Goal: Information Seeking & Learning: Compare options

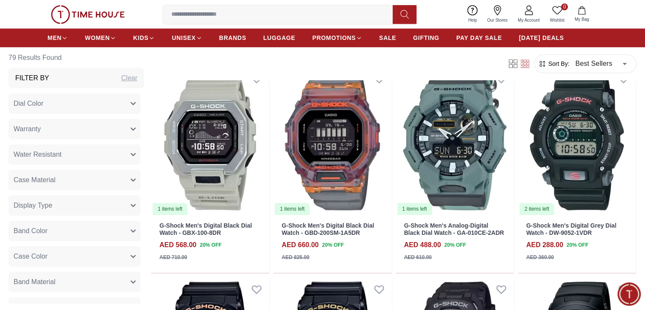
scroll to position [800, 0]
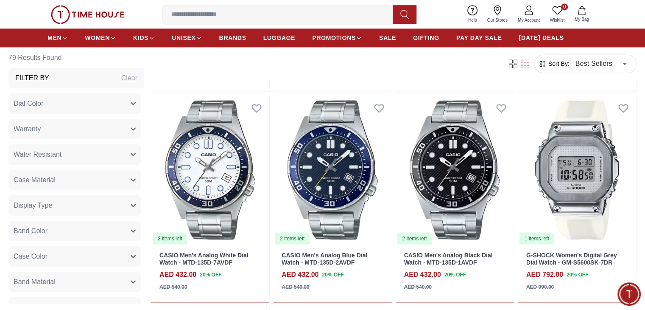
scroll to position [1396, 0]
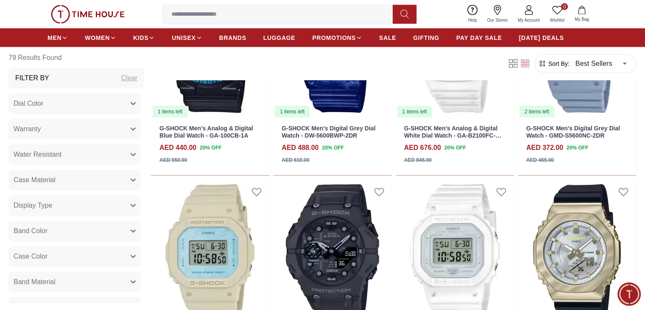
scroll to position [1959, 0]
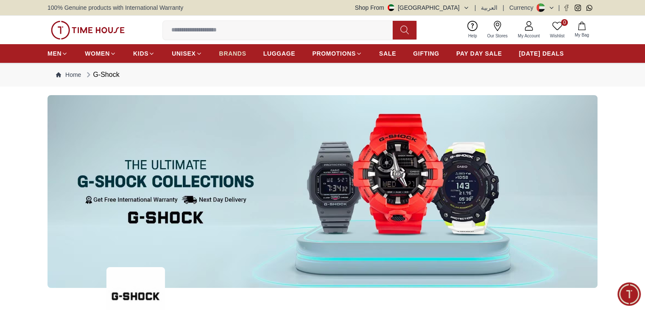
click at [236, 48] on link "BRANDS" at bounding box center [232, 53] width 27 height 15
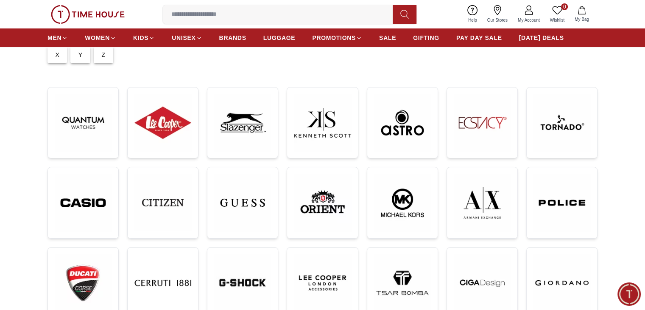
scroll to position [98, 0]
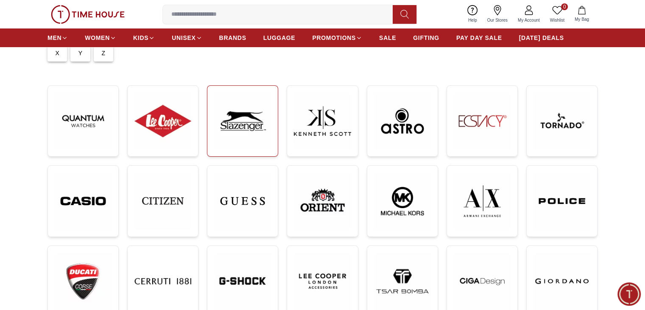
click at [248, 123] on img at bounding box center [242, 120] width 57 height 57
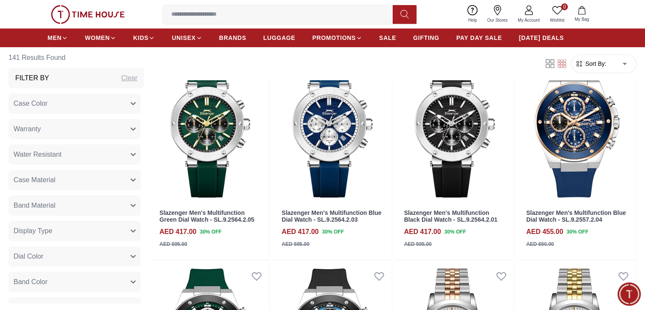
scroll to position [366, 0]
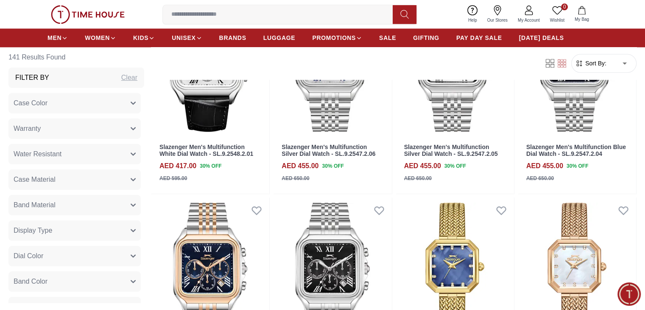
scroll to position [1276, 0]
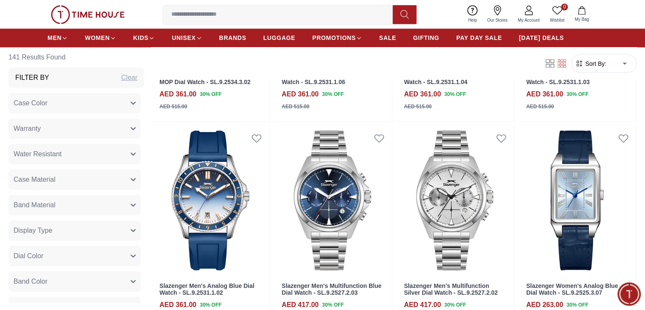
scroll to position [1577, 0]
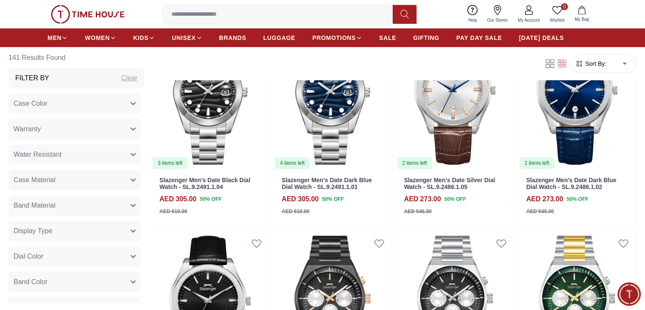
scroll to position [2793, 0]
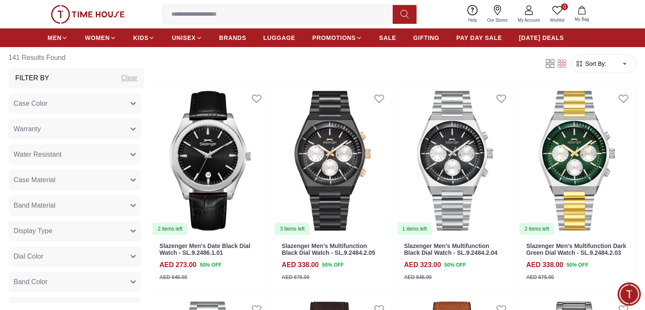
scroll to position [2873, 0]
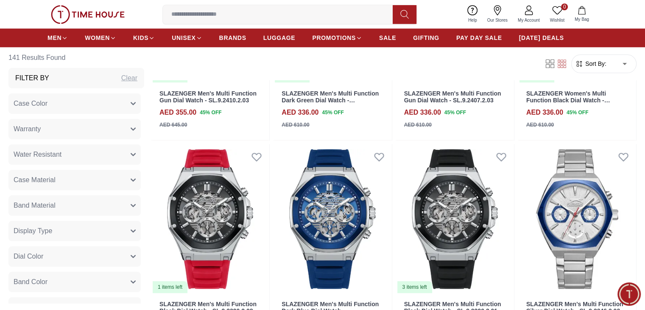
scroll to position [4041, 0]
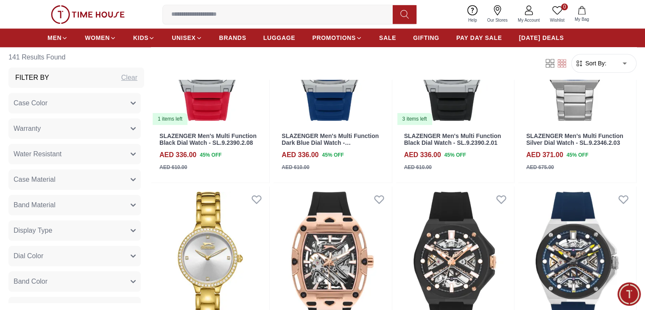
scroll to position [4526, 0]
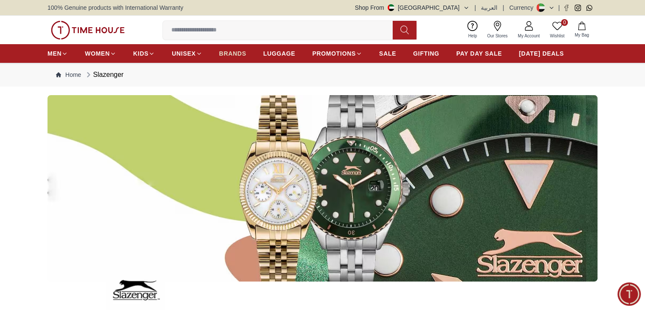
click at [226, 57] on span "BRANDS" at bounding box center [232, 53] width 27 height 8
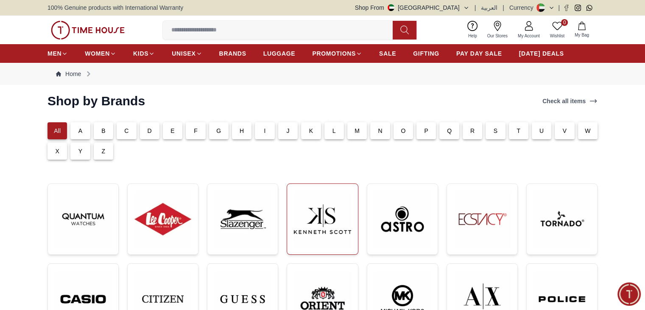
click at [324, 225] on img at bounding box center [322, 218] width 57 height 57
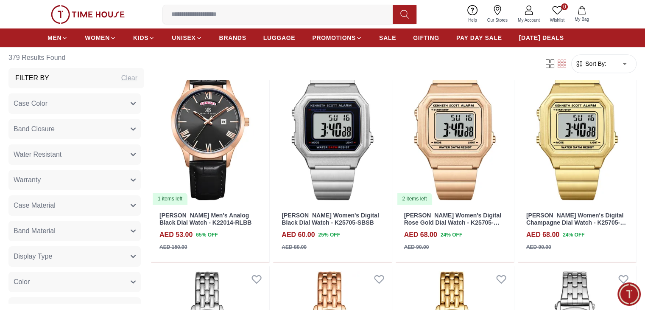
scroll to position [388, 0]
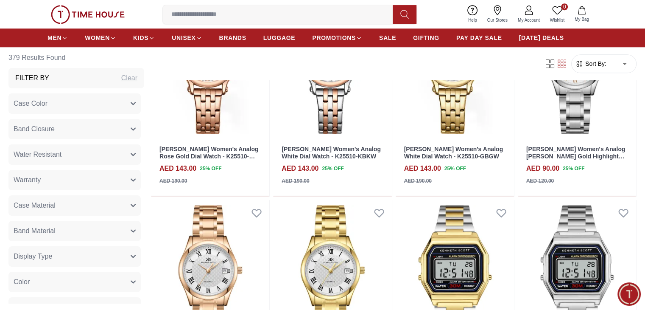
scroll to position [870, 0]
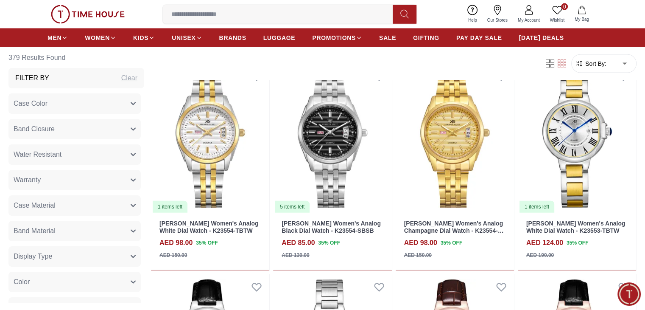
scroll to position [2230, 0]
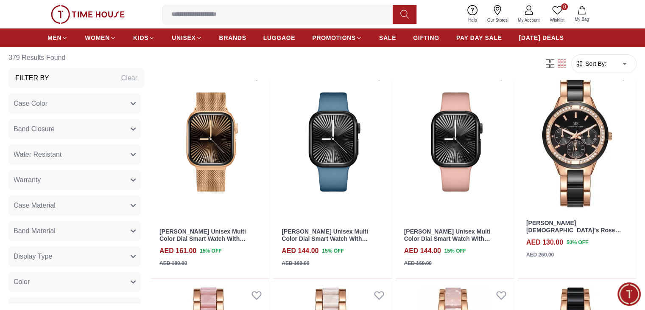
scroll to position [3333, 0]
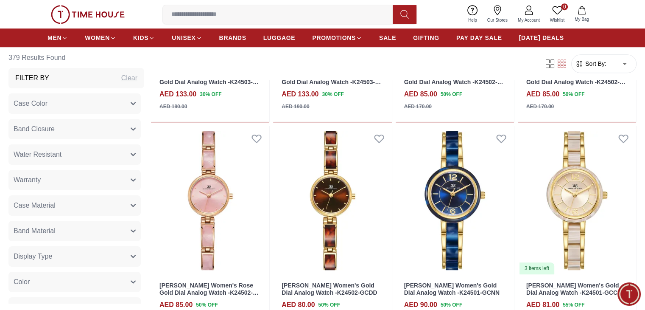
scroll to position [3906, 0]
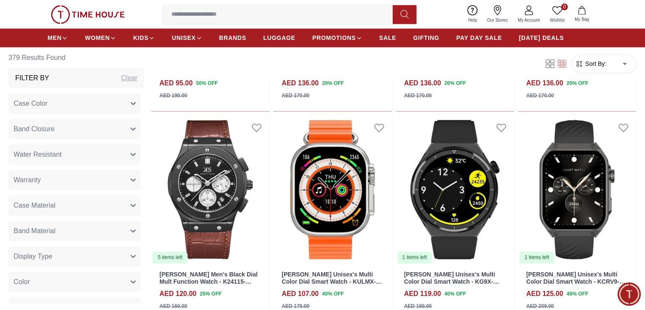
scroll to position [4337, 0]
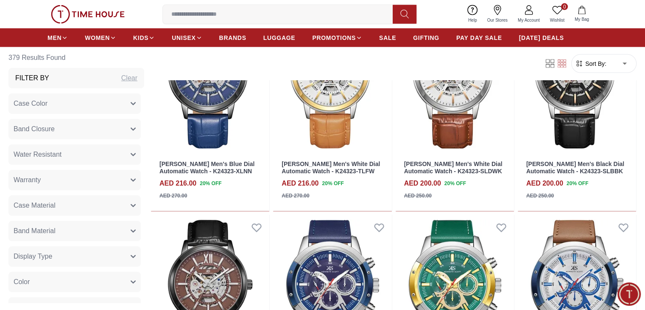
scroll to position [5102, 0]
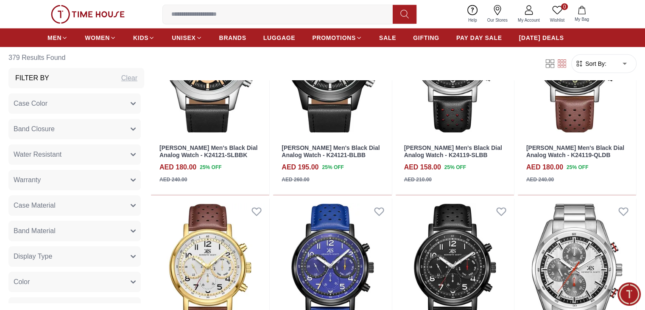
scroll to position [5240, 0]
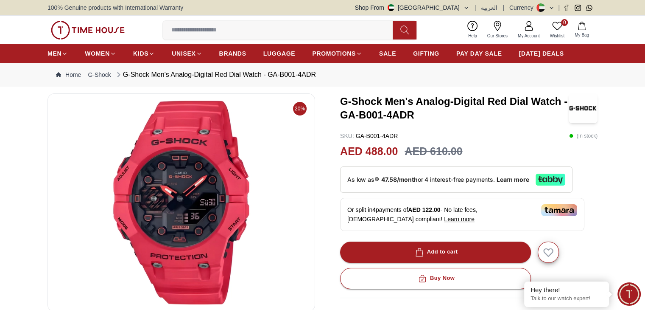
click at [219, 204] on img at bounding box center [181, 202] width 253 height 204
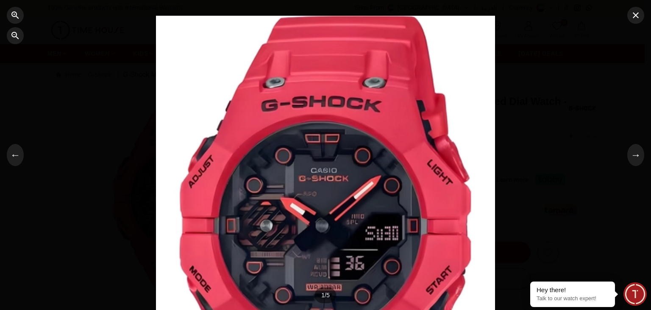
click at [631, 25] on div at bounding box center [325, 155] width 651 height 310
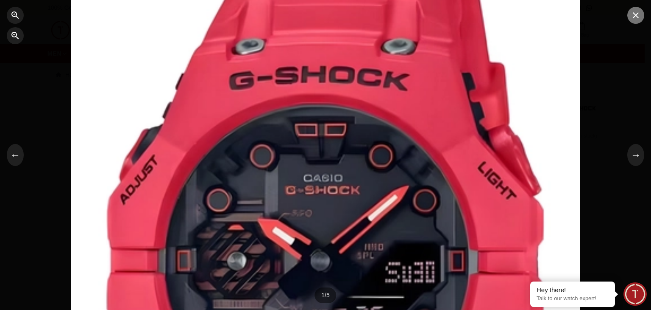
click at [641, 17] on button "button" at bounding box center [636, 15] width 17 height 17
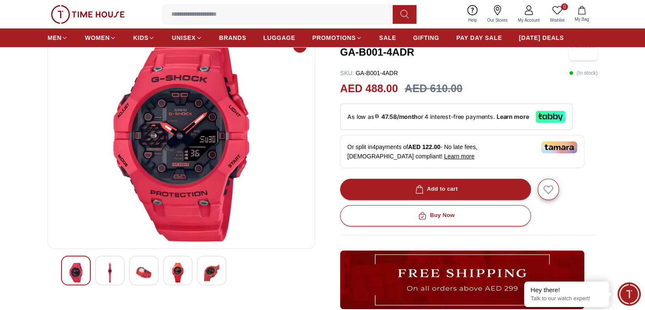
scroll to position [70, 0]
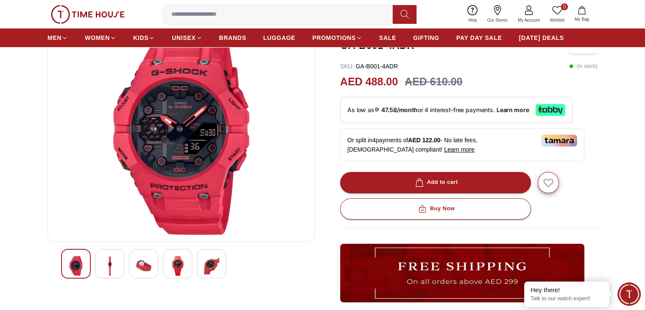
click at [136, 264] on img at bounding box center [143, 266] width 15 height 20
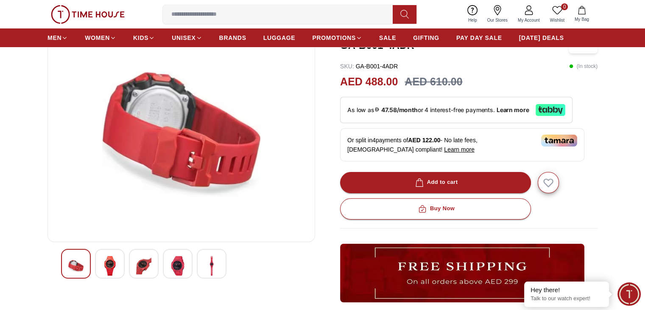
click at [184, 267] on img at bounding box center [177, 266] width 15 height 20
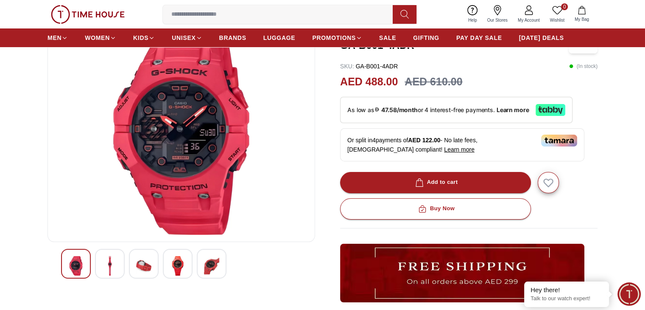
click at [207, 267] on img at bounding box center [211, 266] width 15 height 20
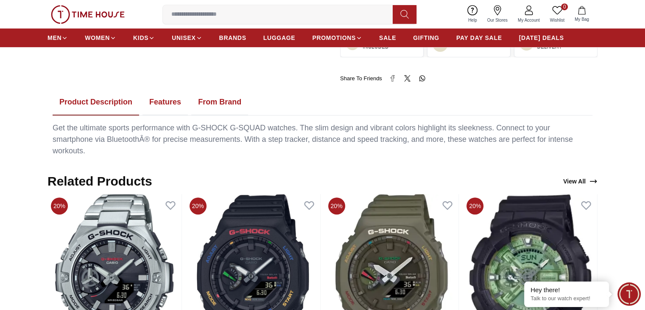
scroll to position [416, 0]
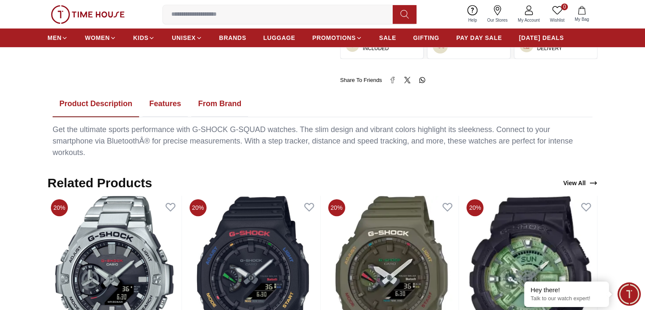
click at [167, 102] on button "Features" at bounding box center [164, 104] width 45 height 26
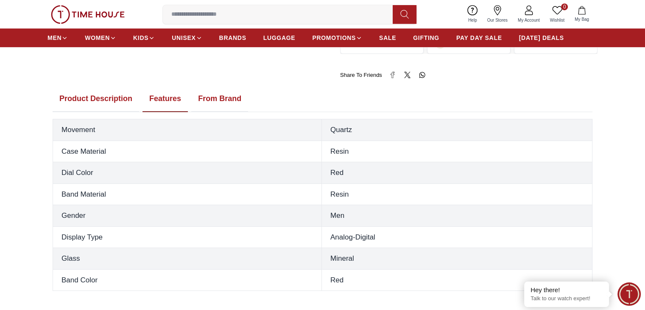
scroll to position [419, 0]
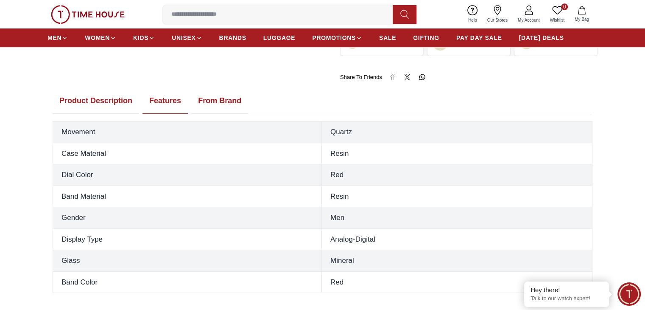
click at [246, 108] on button "From Brand" at bounding box center [219, 101] width 57 height 26
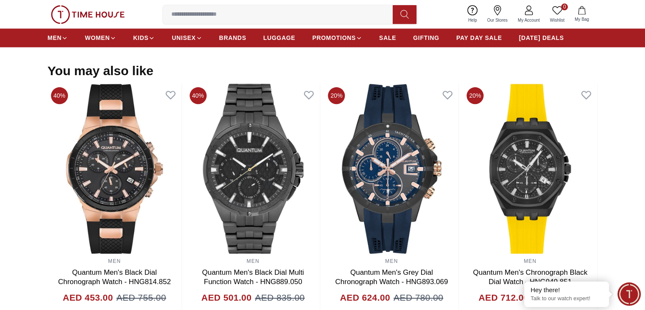
scroll to position [1065, 0]
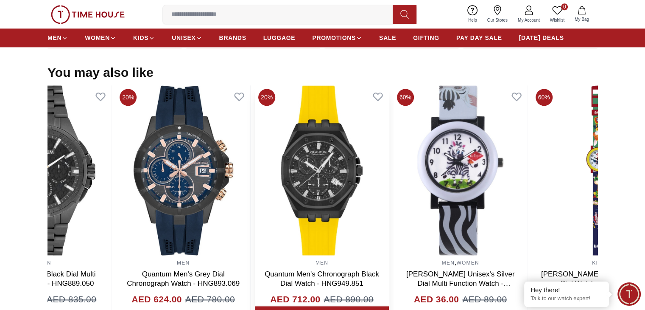
click at [255, 158] on img at bounding box center [322, 170] width 134 height 170
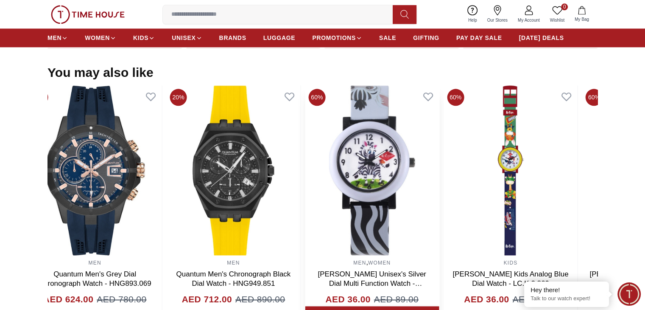
click at [305, 175] on img at bounding box center [372, 170] width 134 height 170
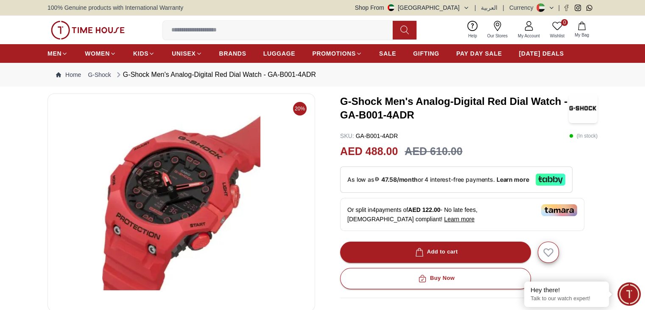
scroll to position [134, 0]
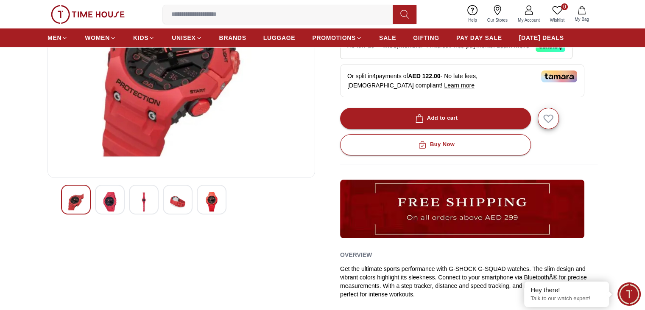
click at [103, 203] on img at bounding box center [109, 202] width 15 height 20
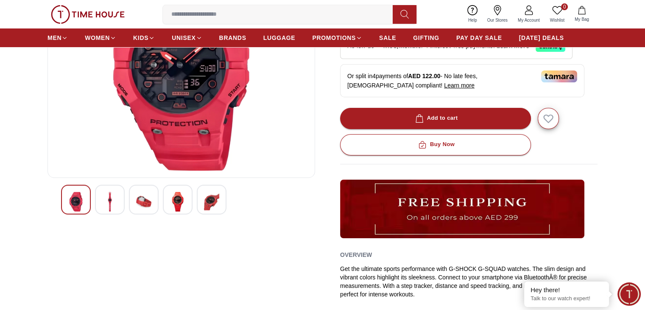
click at [138, 198] on img at bounding box center [143, 202] width 15 height 20
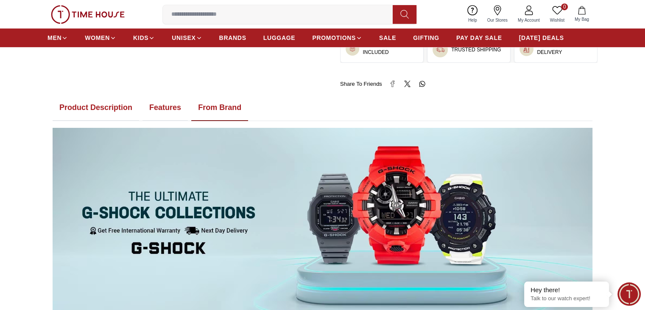
scroll to position [422, 0]
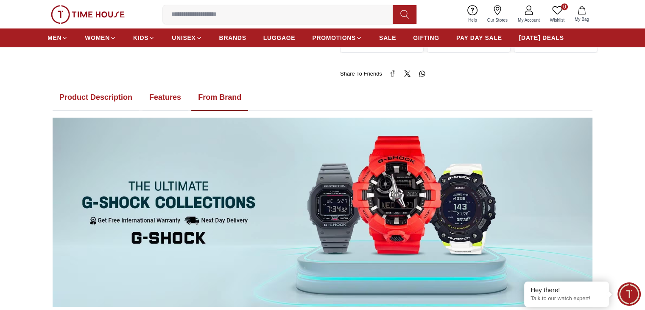
click at [158, 95] on button "Features" at bounding box center [164, 97] width 45 height 26
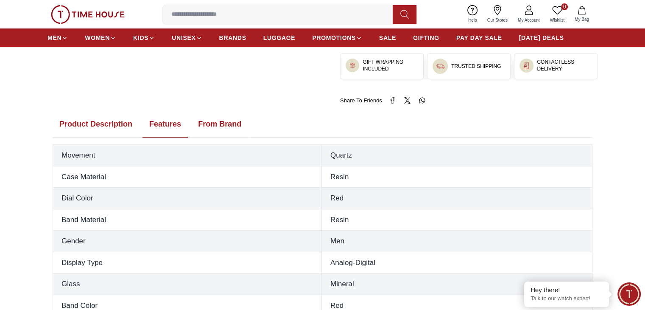
scroll to position [401, 0]
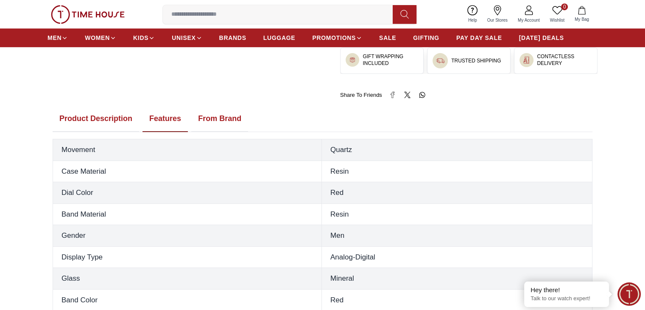
click at [129, 123] on button "Product Description" at bounding box center [96, 119] width 87 height 26
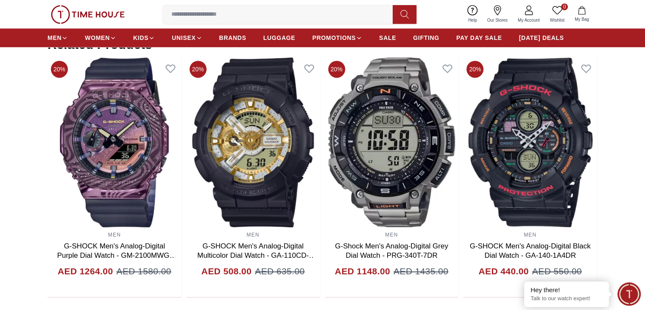
scroll to position [558, 0]
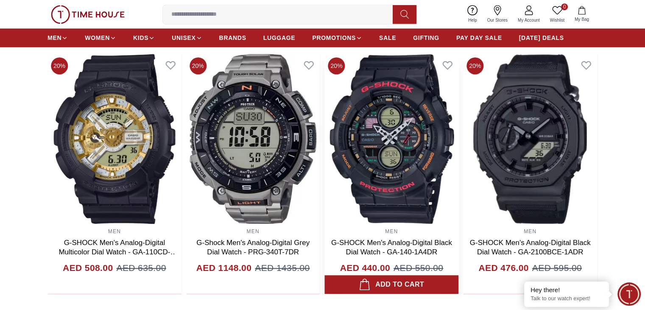
click at [325, 158] on img at bounding box center [392, 139] width 134 height 170
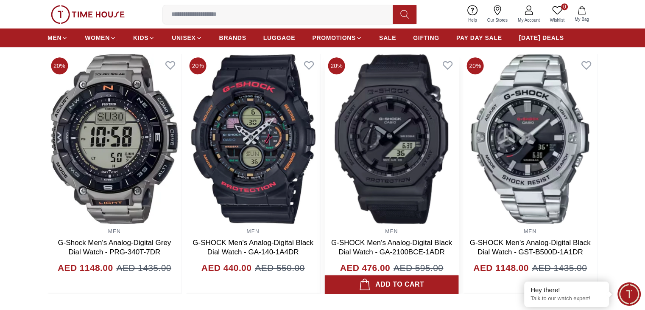
click at [29, 154] on section "Related Products View All 20% MEN ARMANI EXCHANGE D-BOLT Men's Analog-Digital B…" at bounding box center [322, 163] width 645 height 260
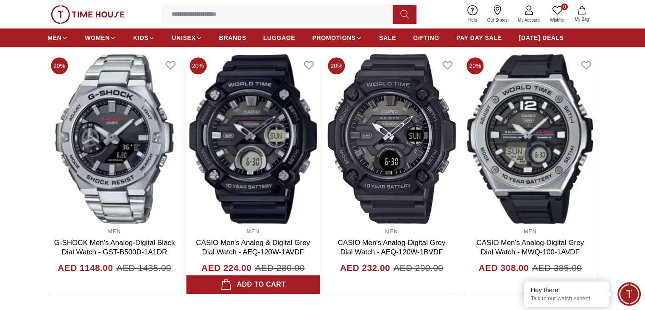
click at [0, 119] on section "Related Products View All 20% MEN ARMANI EXCHANGE D-BOLT Men's Analog-Digital B…" at bounding box center [322, 163] width 645 height 260
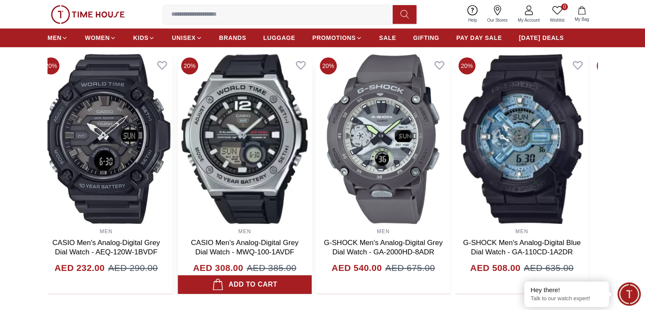
click at [234, 128] on img at bounding box center [245, 139] width 134 height 170
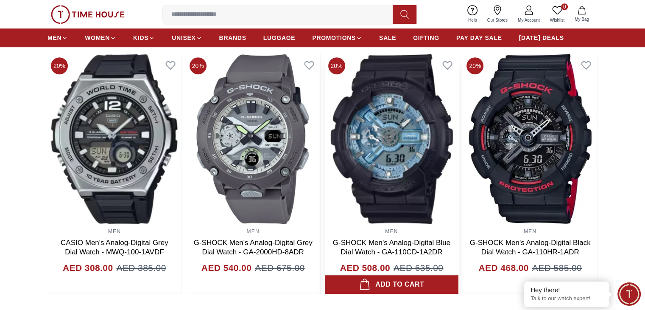
click at [325, 158] on img at bounding box center [392, 139] width 134 height 170
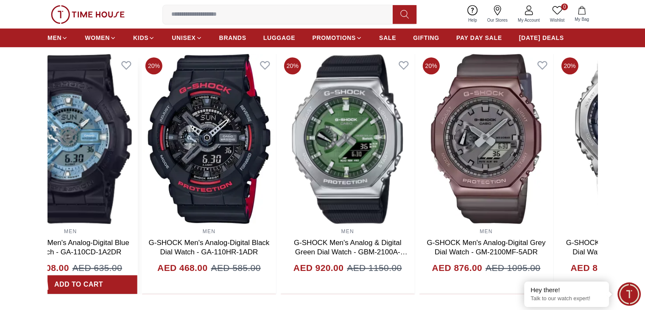
click at [7, 185] on section "Related Products View All 20% MEN ARMANI EXCHANGE D-BOLT Men's Analog-Digital B…" at bounding box center [322, 163] width 645 height 260
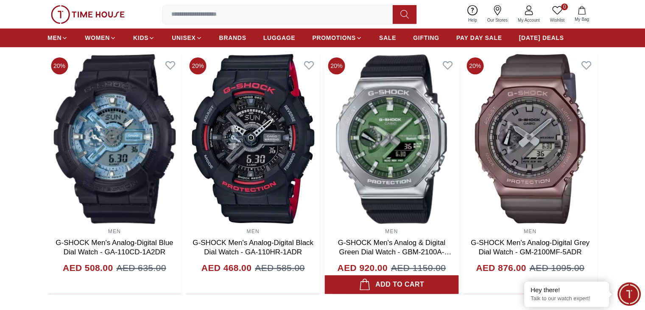
click at [23, 137] on section "Related Products View All 20% MEN ARMANI EXCHANGE D-BOLT Men's Analog-Digital B…" at bounding box center [322, 163] width 645 height 260
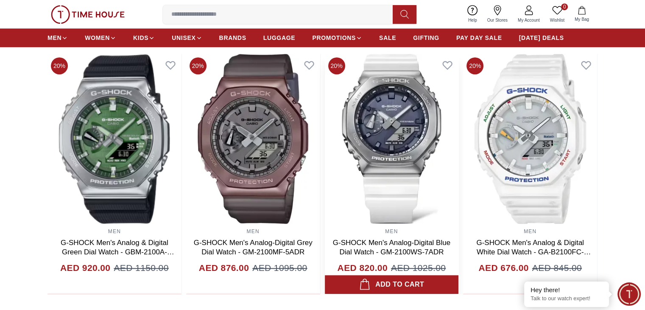
click at [0, 120] on section "Related Products View All 20% MEN ARMANI EXCHANGE D-BOLT Men's Analog-Digital B…" at bounding box center [322, 163] width 645 height 260
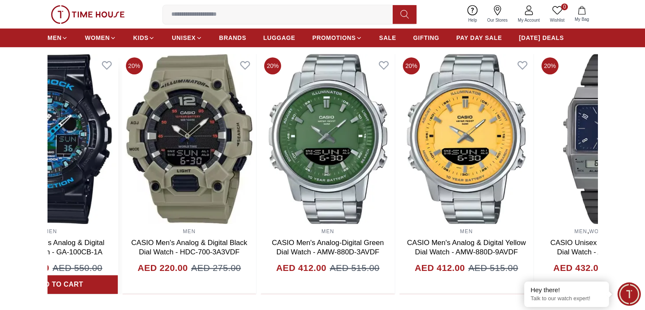
click at [0, 83] on section "Related Products View All 20% MEN ARMANI EXCHANGE D-BOLT Men's Analog-Digital B…" at bounding box center [322, 163] width 645 height 260
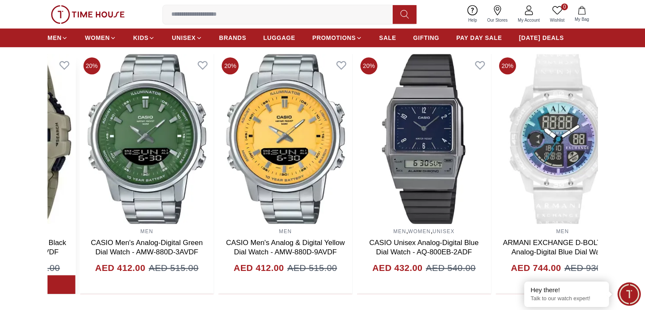
click at [0, 145] on section "Related Products View All 20% MEN ARMANI EXCHANGE D-BOLT Men's Analog-Digital B…" at bounding box center [322, 163] width 645 height 260
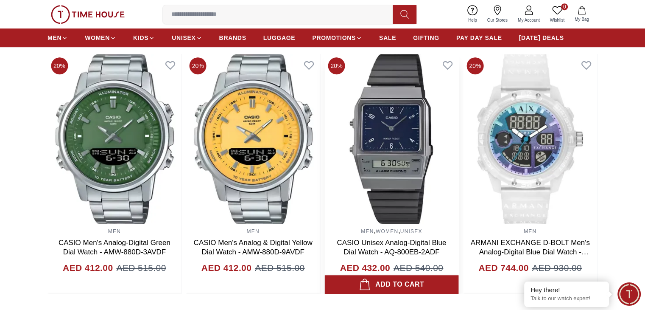
click at [0, 103] on section "Related Products View All 20% MEN ARMANI EXCHANGE D-BOLT Men's Analog-Digital B…" at bounding box center [322, 163] width 645 height 260
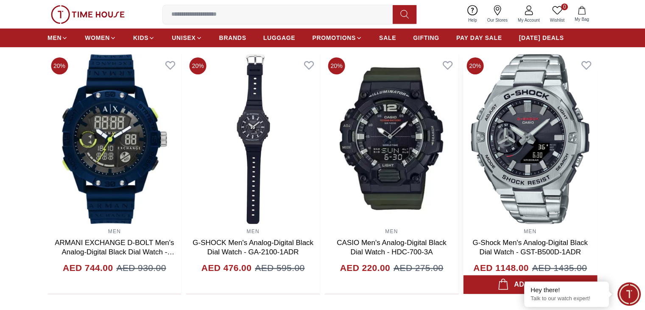
click at [463, 180] on img at bounding box center [530, 139] width 134 height 170
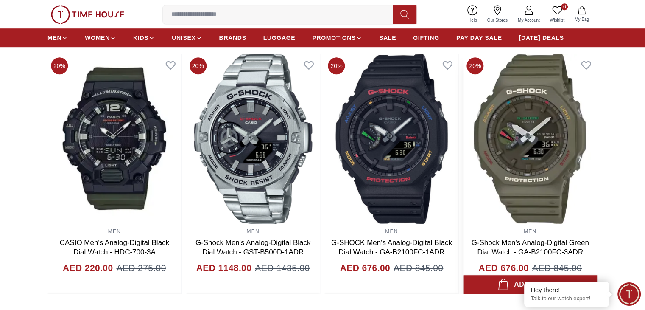
click at [129, 142] on div "20% MEN G-SHOCK Men's Analog-Digital Purple Dial Watch - GM-2100MWG-1ADR AED 12…" at bounding box center [322, 174] width 550 height 240
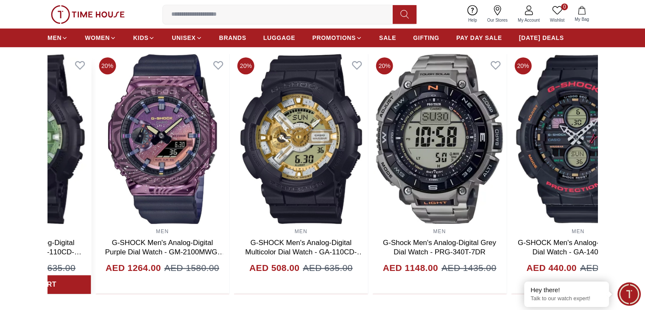
click at [0, 158] on section "Related Products View All 20% MEN G-SHOCK Men's Analog-Digital Black Dial Watch…" at bounding box center [322, 163] width 645 height 260
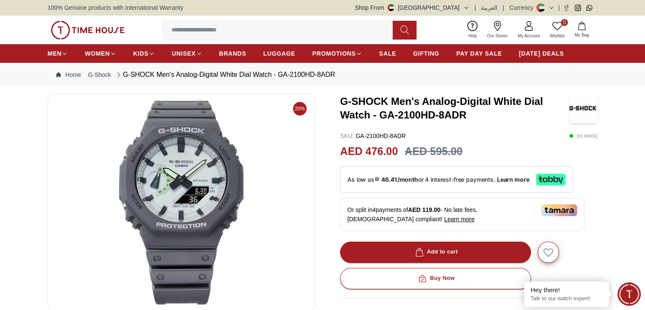
click at [234, 187] on img at bounding box center [181, 202] width 253 height 204
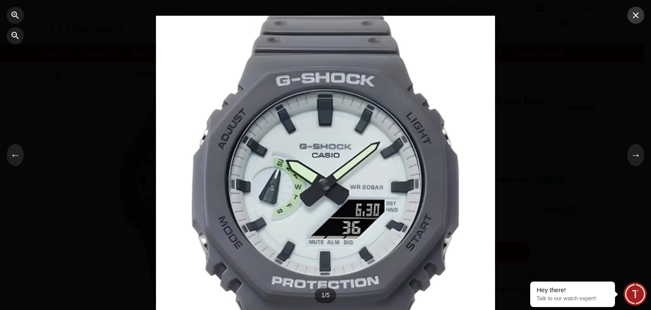
click at [638, 10] on icon "button" at bounding box center [636, 15] width 10 height 10
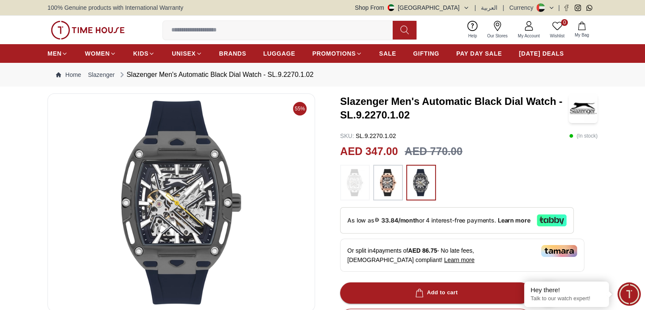
click at [203, 186] on img at bounding box center [181, 202] width 253 height 204
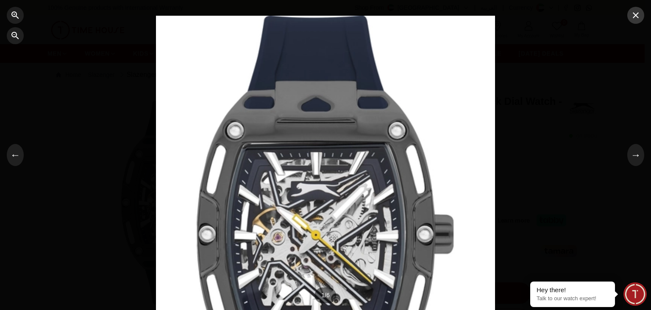
click at [638, 20] on icon "button" at bounding box center [636, 15] width 10 height 10
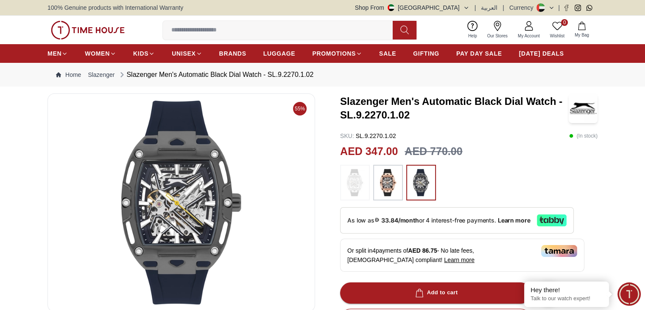
click at [382, 181] on img at bounding box center [387, 182] width 21 height 27
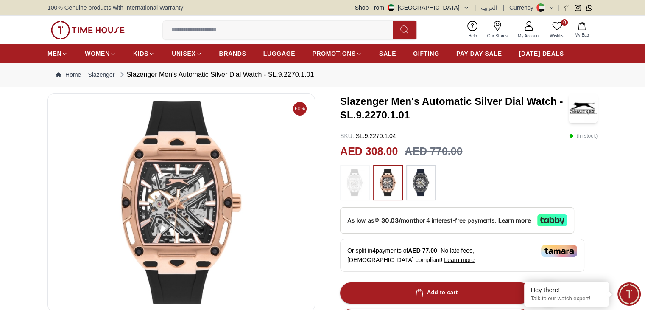
click at [422, 179] on img at bounding box center [420, 182] width 21 height 27
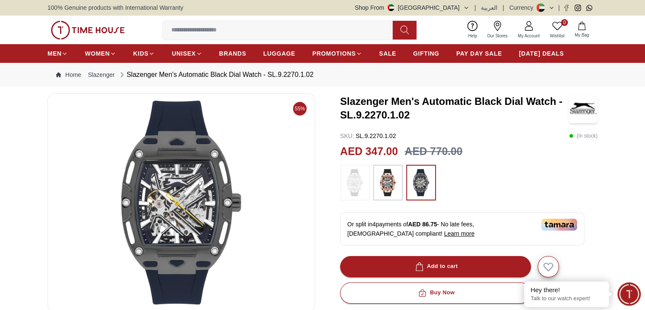
click at [385, 187] on img at bounding box center [387, 182] width 21 height 27
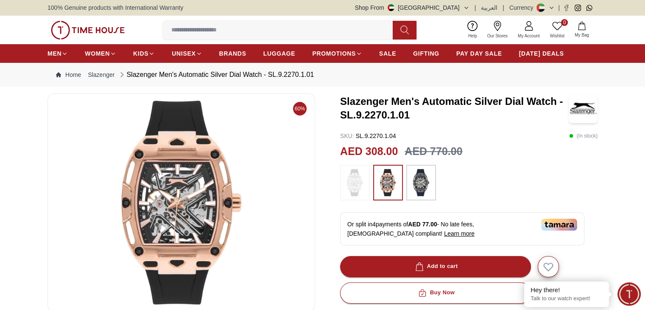
click at [422, 184] on img at bounding box center [420, 182] width 21 height 27
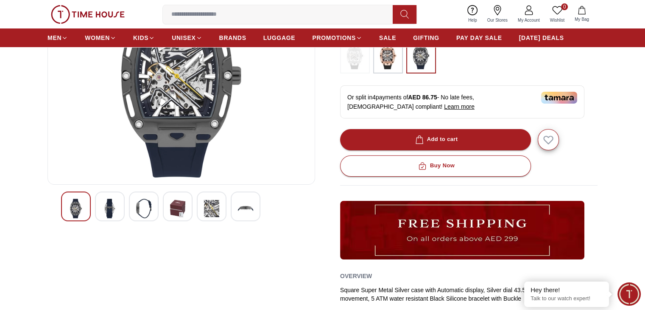
scroll to position [85, 0]
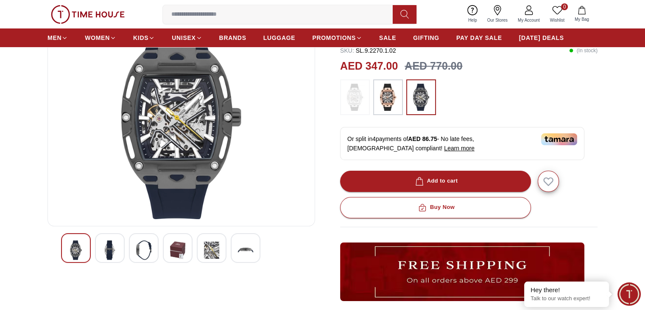
click at [102, 260] on div at bounding box center [110, 248] width 30 height 30
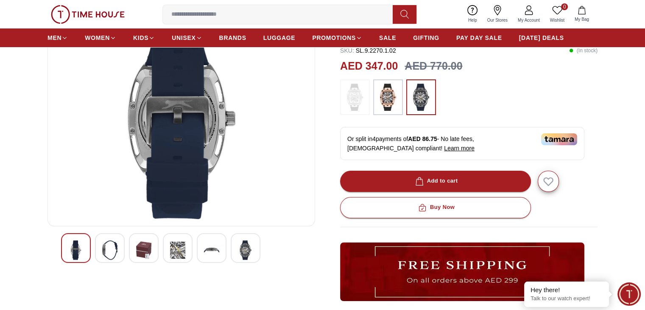
click at [223, 246] on div at bounding box center [212, 248] width 30 height 30
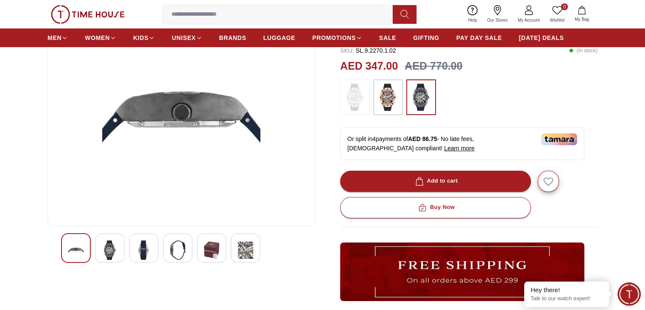
click at [246, 249] on img at bounding box center [245, 250] width 15 height 20
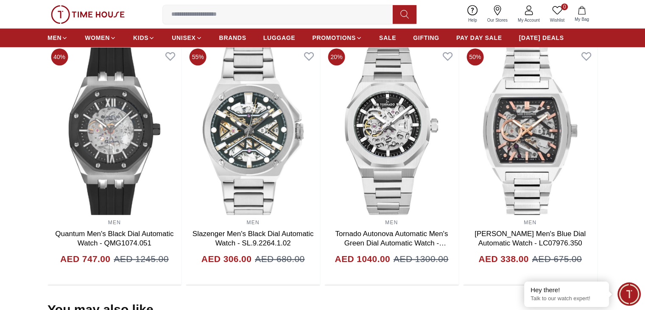
scroll to position [528, 0]
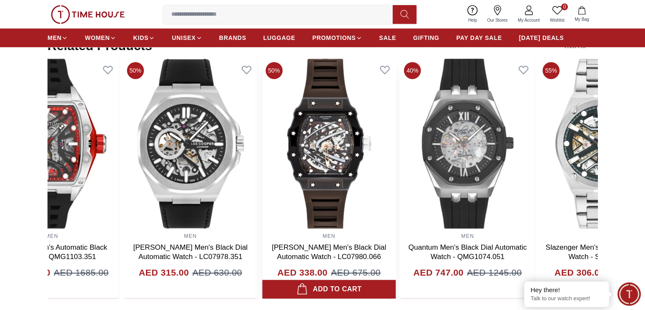
click at [396, 219] on img at bounding box center [329, 144] width 134 height 170
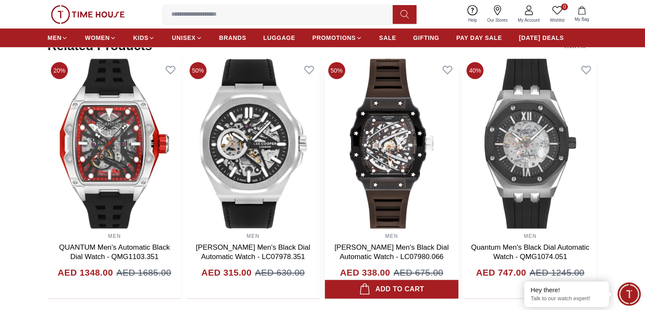
click at [391, 167] on img at bounding box center [392, 144] width 134 height 170
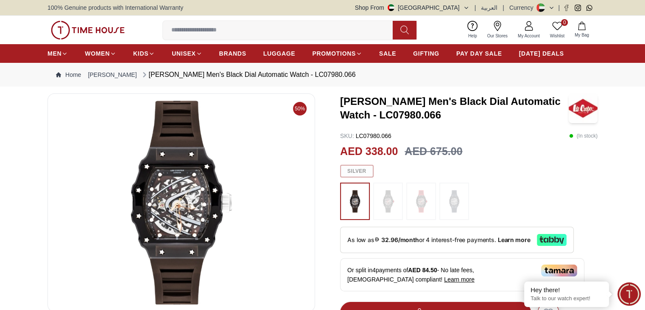
click at [159, 240] on img at bounding box center [181, 202] width 253 height 204
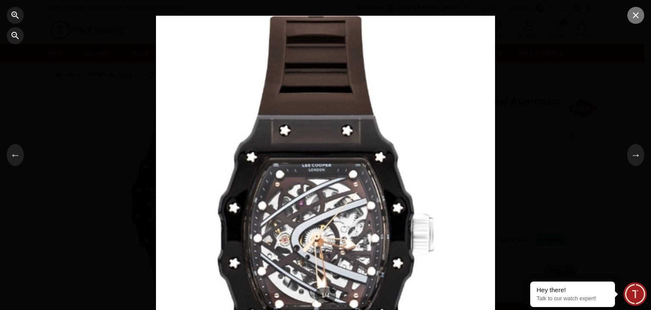
click at [640, 20] on icon "button" at bounding box center [636, 15] width 10 height 10
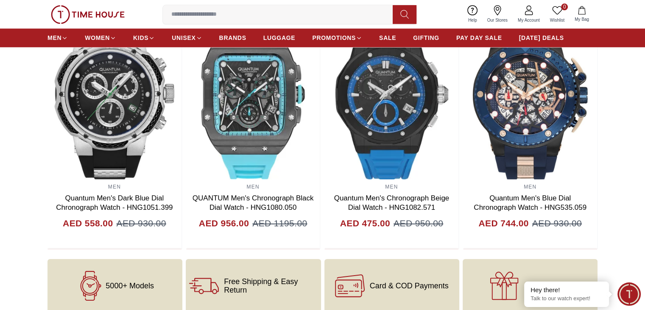
scroll to position [904, 0]
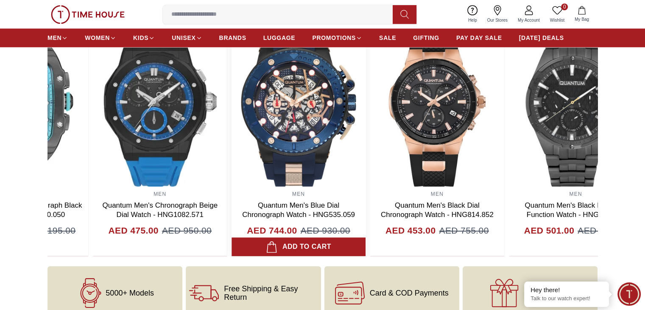
click at [248, 106] on img at bounding box center [299, 102] width 134 height 170
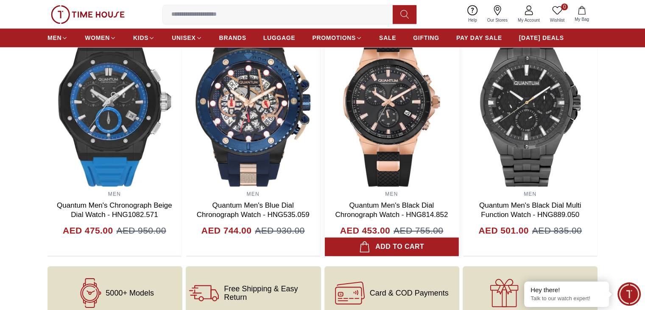
click at [363, 113] on img at bounding box center [392, 102] width 134 height 170
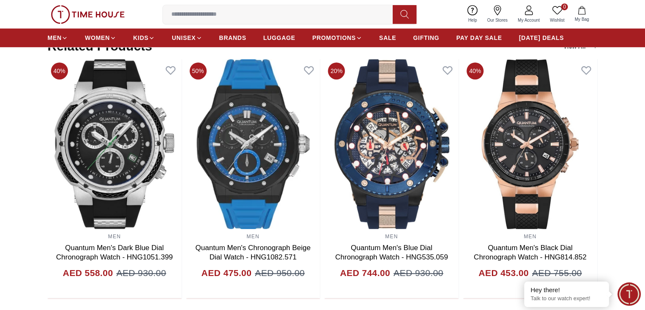
scroll to position [560, 0]
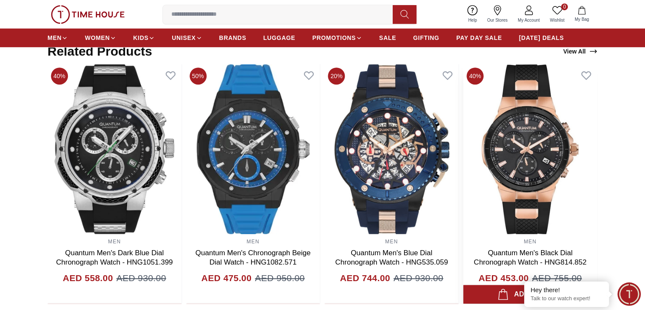
click at [463, 173] on img at bounding box center [530, 149] width 134 height 170
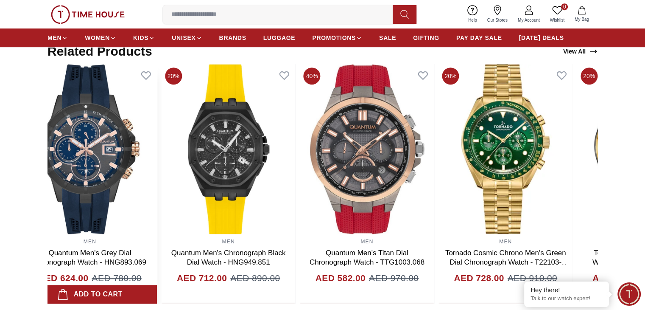
click at [69, 176] on img at bounding box center [90, 149] width 134 height 170
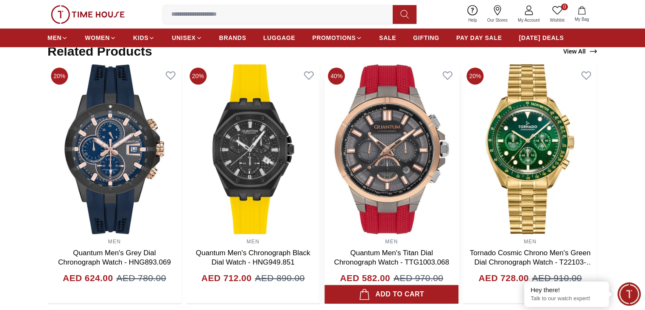
click at [9, 170] on section "Related Products View All 20% MEN Quantum Men's Chronograph Black Dial Watch - …" at bounding box center [322, 174] width 645 height 260
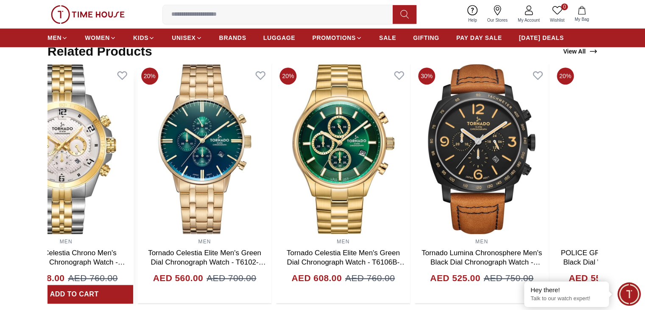
click at [0, 163] on section "Related Products View All 20% MEN Quantum Men's Chronograph Black Dial Watch - …" at bounding box center [322, 174] width 645 height 260
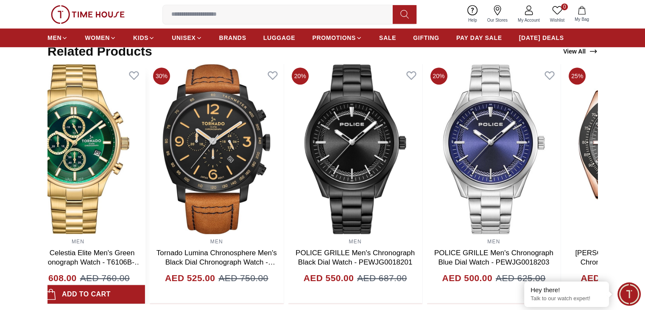
click at [0, 116] on section "Related Products View All 20% MEN Quantum Men's Chronograph Black Dial Watch - …" at bounding box center [322, 174] width 645 height 260
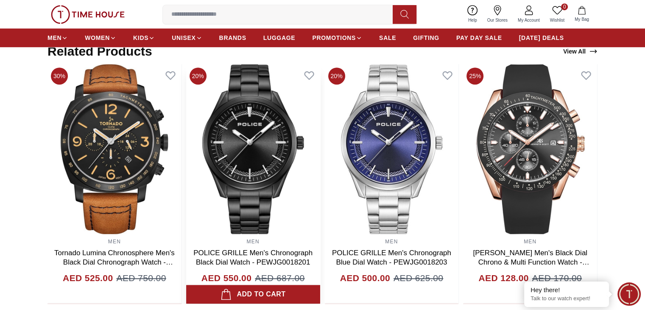
click at [0, 131] on section "Related Products View All 20% MEN Quantum Men's Chronograph Black Dial Watch - …" at bounding box center [322, 174] width 645 height 260
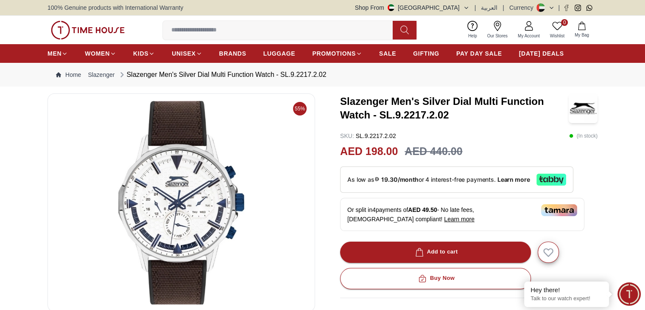
click at [191, 114] on img at bounding box center [181, 202] width 253 height 204
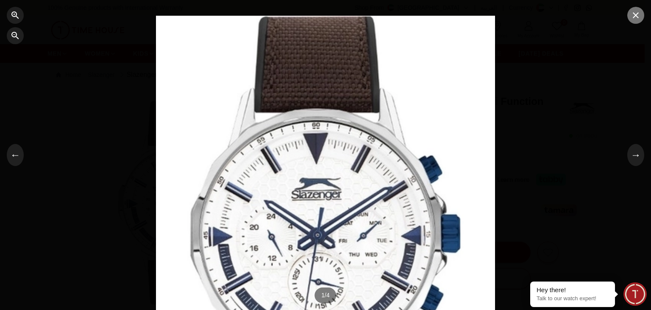
click at [641, 17] on icon "button" at bounding box center [636, 15] width 10 height 10
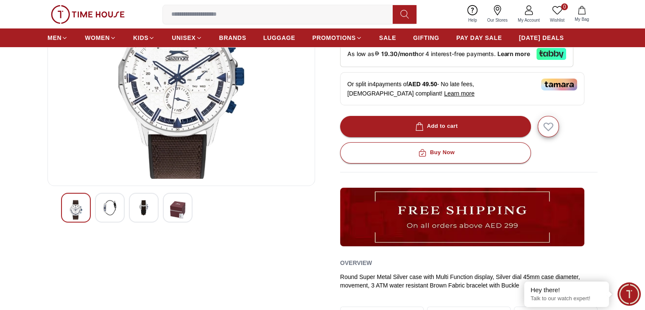
scroll to position [124, 0]
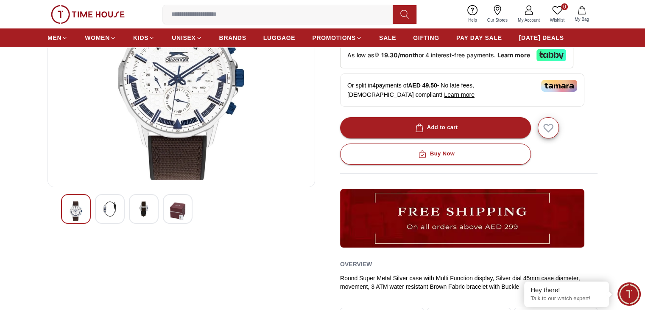
click at [119, 214] on div at bounding box center [110, 209] width 30 height 30
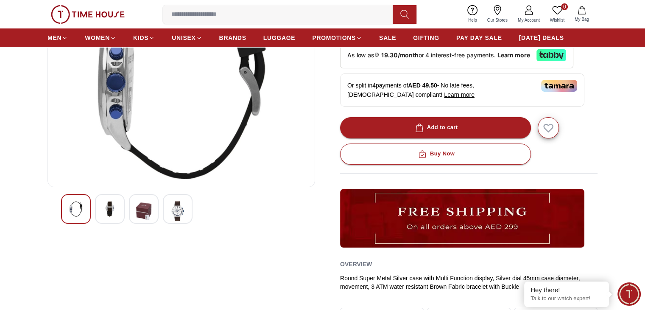
scroll to position [64, 0]
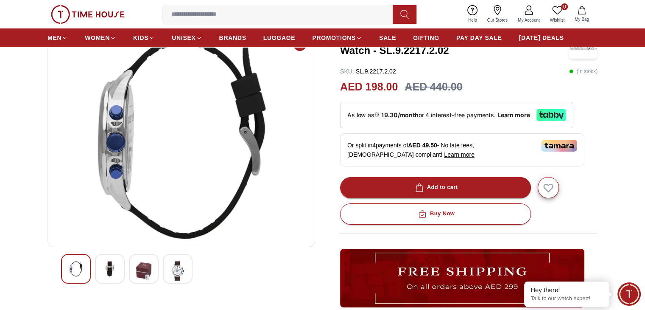
click at [173, 267] on img at bounding box center [177, 271] width 15 height 20
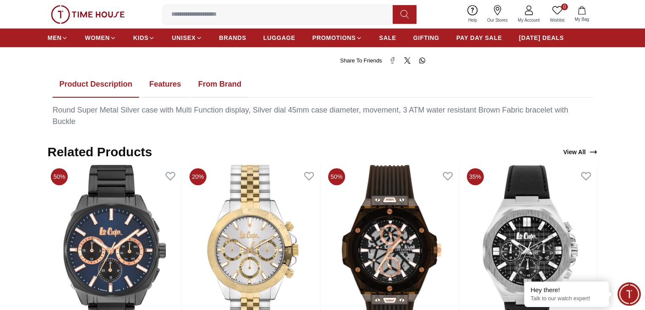
scroll to position [537, 0]
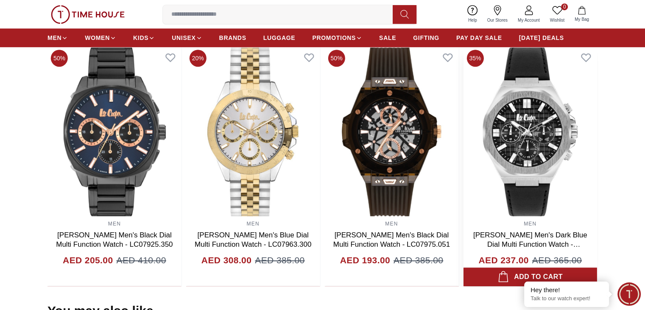
click at [528, 150] on img at bounding box center [530, 131] width 134 height 170
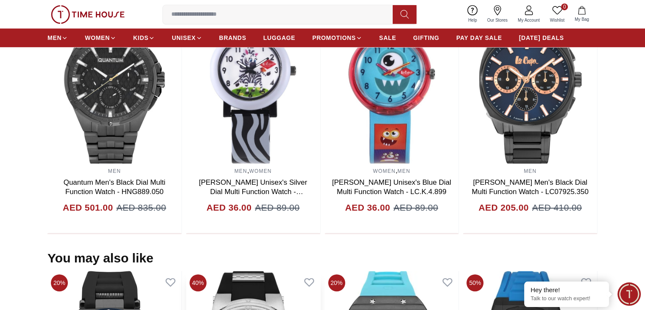
scroll to position [495, 0]
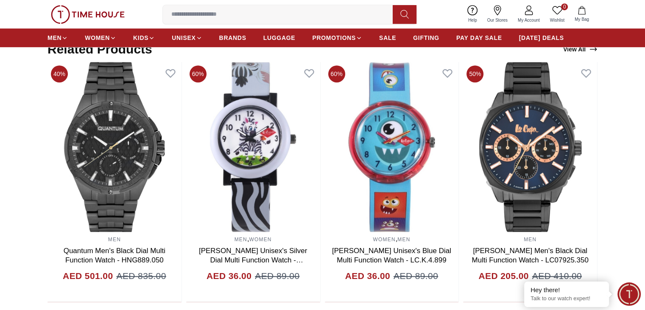
click at [413, 149] on body "100% Genuine products with International Warranty Shop From UAE | العربية | Cur…" at bounding box center [322, 199] width 645 height 1389
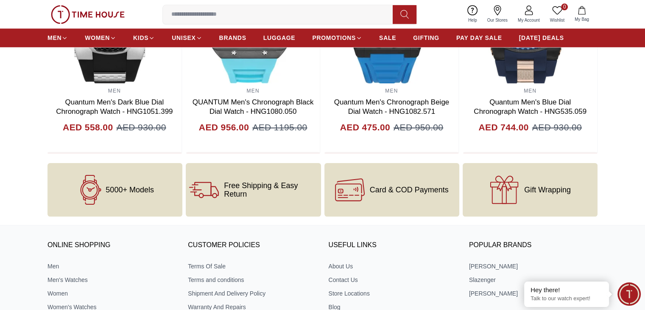
scroll to position [918, 0]
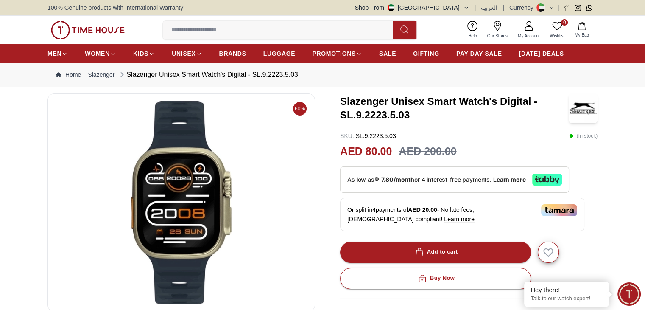
click at [207, 202] on img at bounding box center [181, 202] width 253 height 204
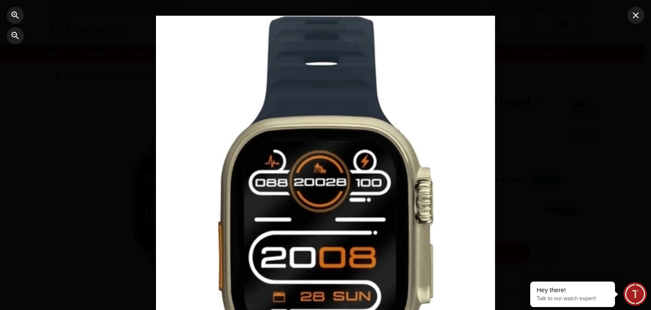
click at [624, 19] on div at bounding box center [325, 155] width 651 height 310
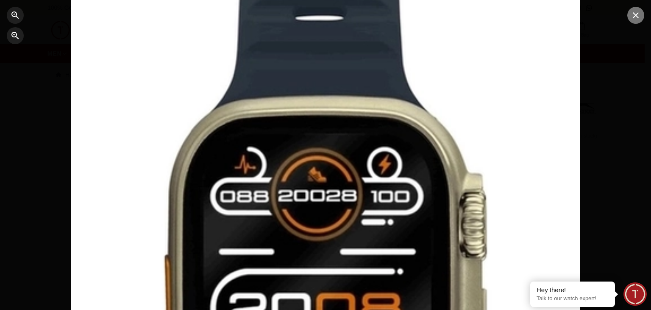
click at [642, 19] on button "button" at bounding box center [636, 15] width 17 height 17
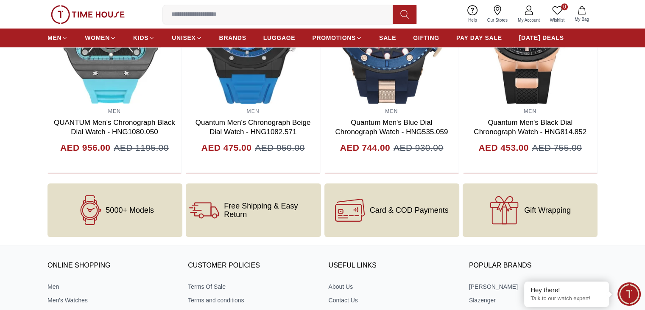
scroll to position [928, 0]
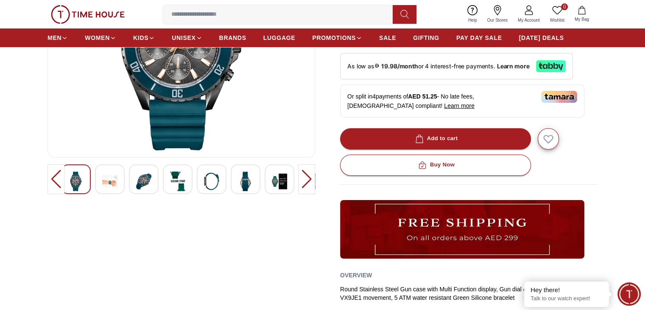
scroll to position [151, 0]
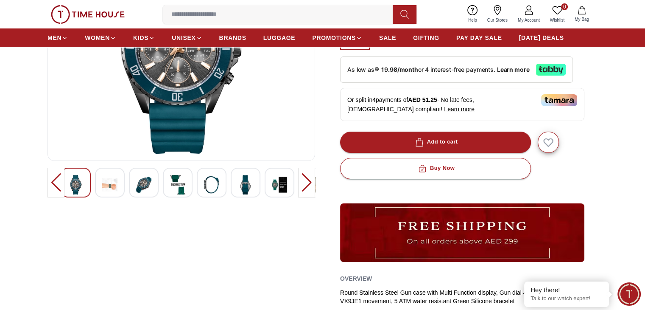
click at [134, 191] on div at bounding box center [144, 182] width 30 height 30
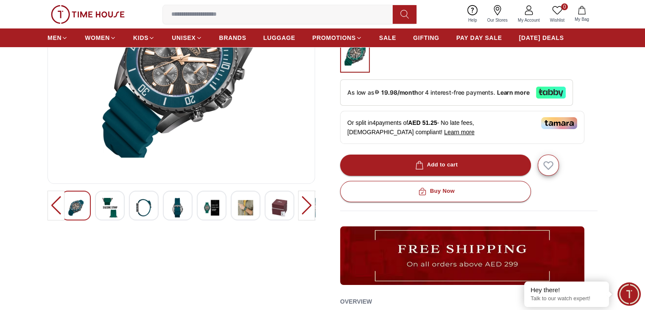
scroll to position [133, 0]
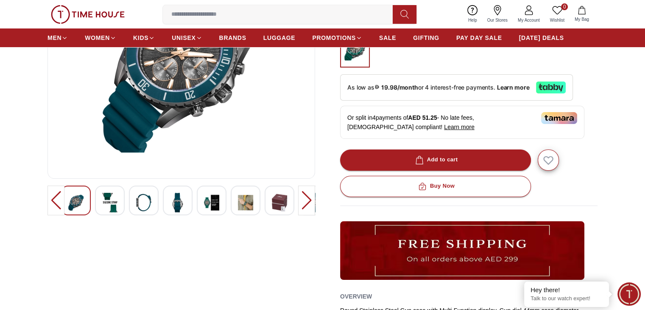
click at [125, 203] on div at bounding box center [181, 200] width 240 height 30
click at [165, 201] on div at bounding box center [178, 200] width 30 height 30
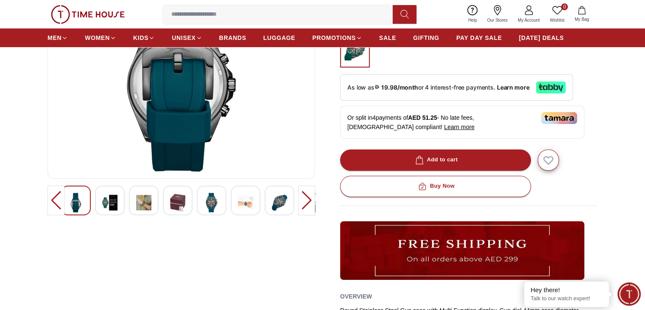
click at [185, 201] on img at bounding box center [177, 203] width 15 height 20
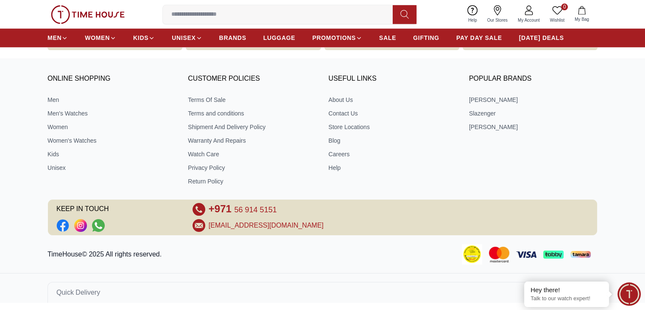
scroll to position [0, 0]
